Goal: Find specific page/section: Find specific page/section

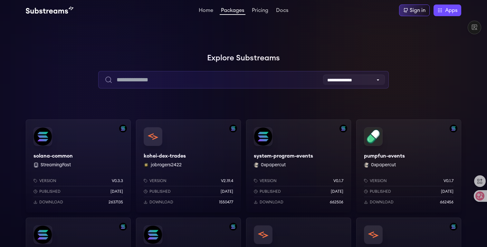
click at [191, 82] on input "text" at bounding box center [243, 79] width 290 height 17
paste input "**********"
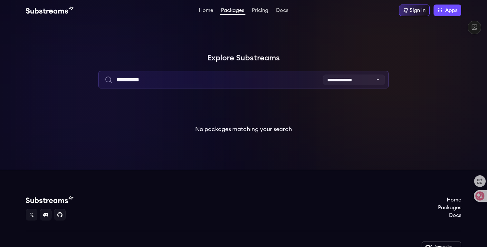
type input "**********"
